Goal: Browse casually

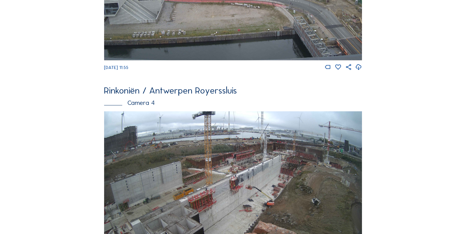
scroll to position [764, 0]
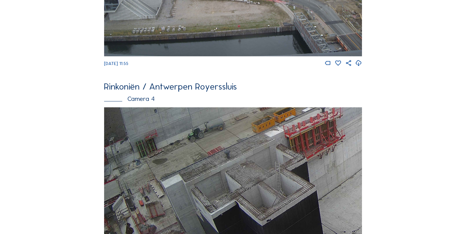
drag, startPoint x: 175, startPoint y: 191, endPoint x: 274, endPoint y: 133, distance: 114.1
click at [275, 132] on img at bounding box center [233, 180] width 258 height 145
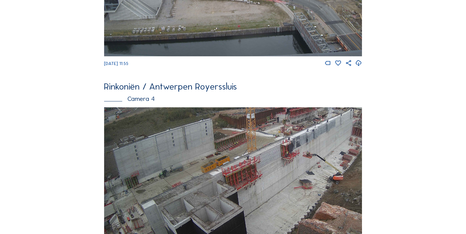
drag, startPoint x: 203, startPoint y: 166, endPoint x: 242, endPoint y: 150, distance: 42.2
click at [242, 150] on img at bounding box center [233, 180] width 258 height 145
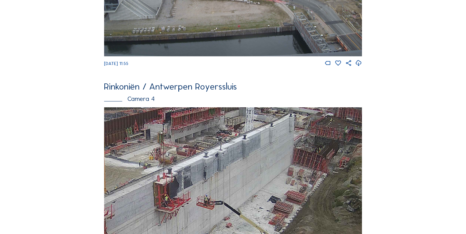
drag, startPoint x: 296, startPoint y: 137, endPoint x: 184, endPoint y: 157, distance: 114.2
click at [178, 168] on img at bounding box center [233, 180] width 258 height 145
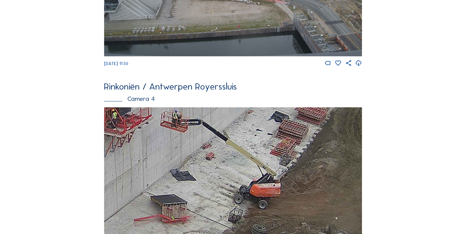
drag, startPoint x: 275, startPoint y: 202, endPoint x: 219, endPoint y: 209, distance: 55.8
click at [219, 212] on img at bounding box center [233, 180] width 258 height 145
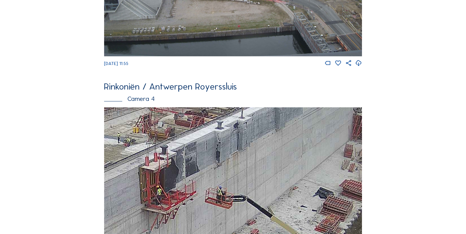
drag, startPoint x: 208, startPoint y: 172, endPoint x: 242, endPoint y: 231, distance: 67.8
click at [242, 232] on img at bounding box center [233, 180] width 258 height 145
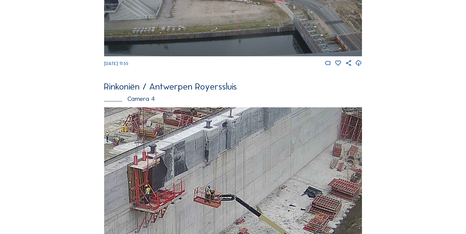
drag, startPoint x: 278, startPoint y: 175, endPoint x: 174, endPoint y: 145, distance: 107.7
click at [173, 165] on img at bounding box center [233, 180] width 258 height 145
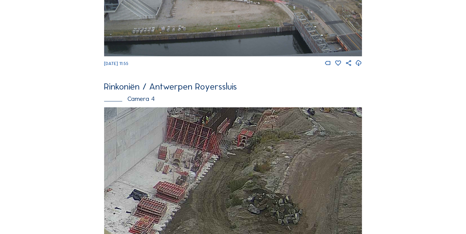
drag, startPoint x: 311, startPoint y: 177, endPoint x: 231, endPoint y: 187, distance: 80.8
click at [230, 198] on img at bounding box center [233, 180] width 258 height 145
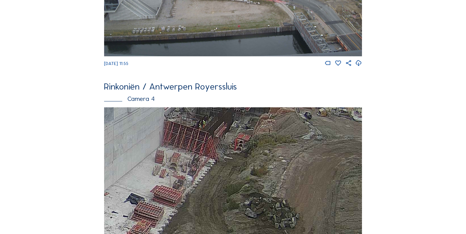
drag, startPoint x: 239, startPoint y: 166, endPoint x: 229, endPoint y: 181, distance: 18.1
click at [229, 181] on img at bounding box center [233, 180] width 258 height 145
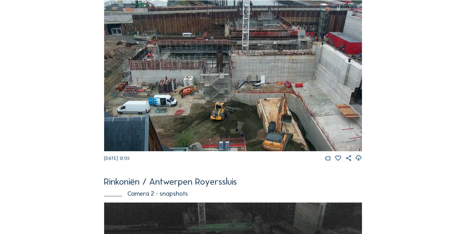
scroll to position [74, 0]
